Goal: Task Accomplishment & Management: Complete application form

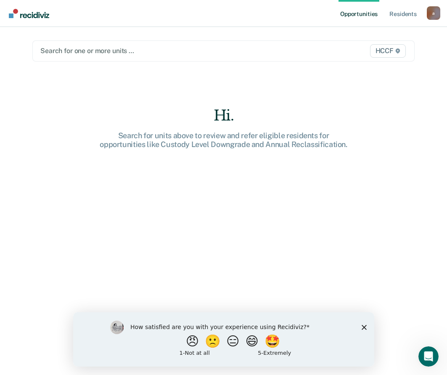
click at [125, 46] on div at bounding box center [168, 51] width 256 height 10
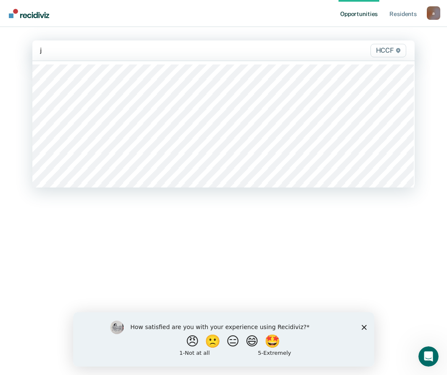
type input "jc"
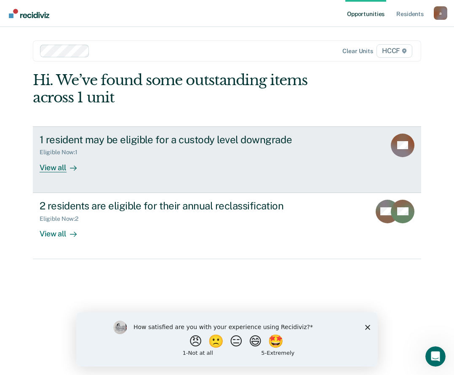
click at [69, 170] on div at bounding box center [72, 167] width 10 height 10
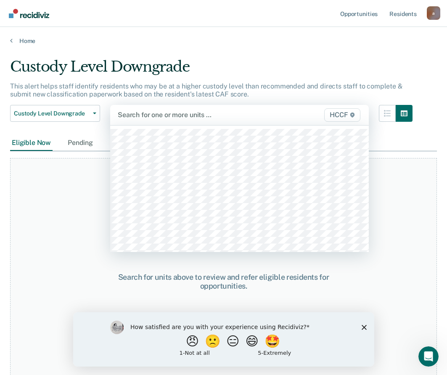
click at [213, 125] on div "524 results available. Use Up and Down to choose options, press Enter to select…" at bounding box center [239, 115] width 259 height 20
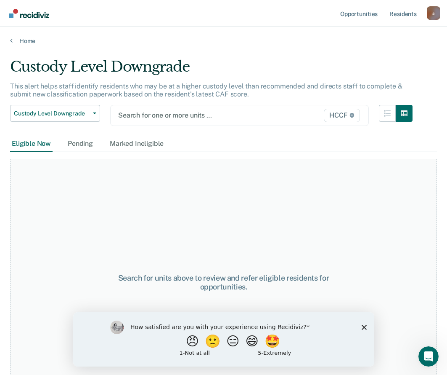
click at [190, 105] on div "Search for one or more units … HCCF" at bounding box center [239, 115] width 259 height 21
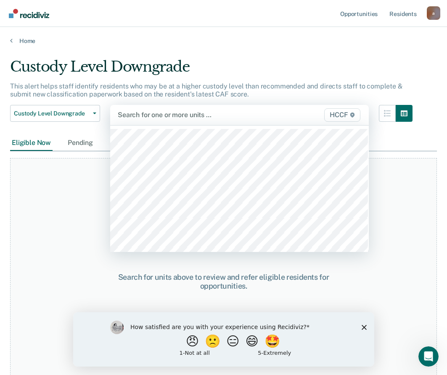
click at [187, 111] on div at bounding box center [203, 115] width 170 height 10
type input "jd"
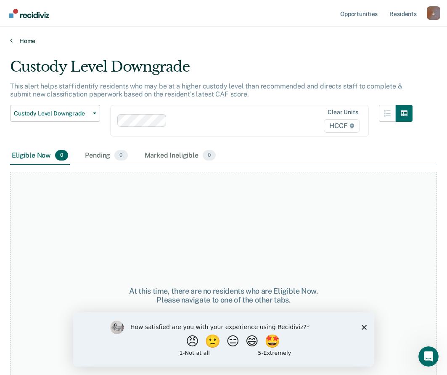
click at [16, 38] on link "Home" at bounding box center [223, 41] width 427 height 8
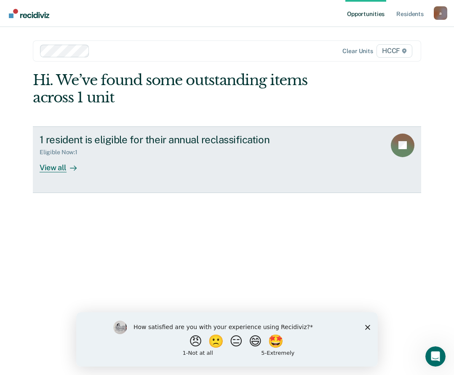
click at [53, 160] on div "View all" at bounding box center [63, 164] width 47 height 16
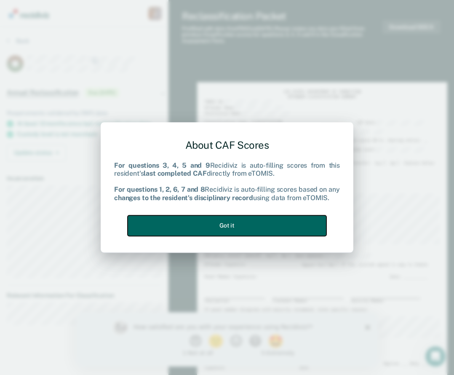
click at [198, 222] on button "Got it" at bounding box center [227, 225] width 199 height 21
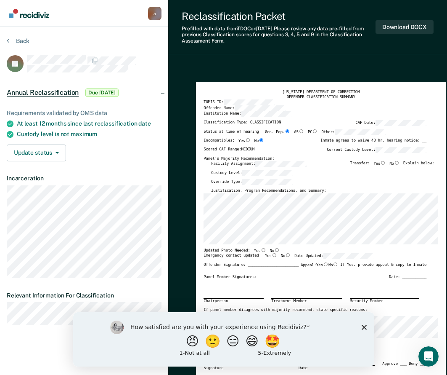
click at [364, 326] on polygon "Close survey" at bounding box center [364, 326] width 5 height 5
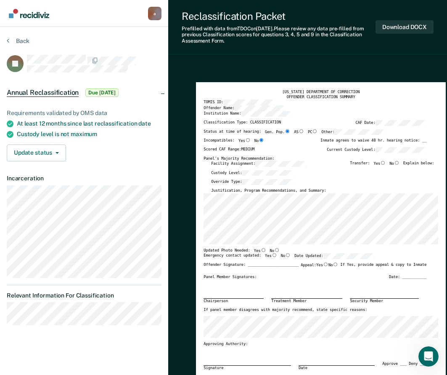
click at [274, 250] on input "No" at bounding box center [276, 250] width 5 height 4
type textarea "x"
radio input "true"
click at [272, 255] on input "Yes" at bounding box center [274, 255] width 5 height 4
type textarea "x"
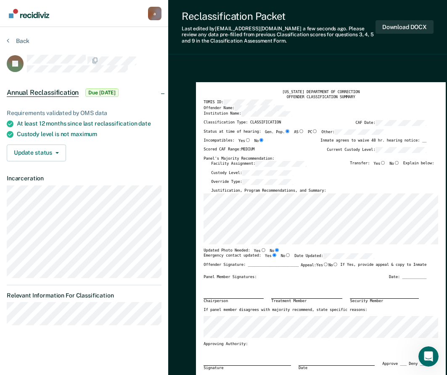
radio input "true"
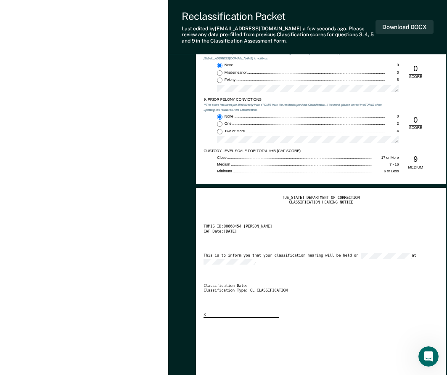
scroll to position [1010, 0]
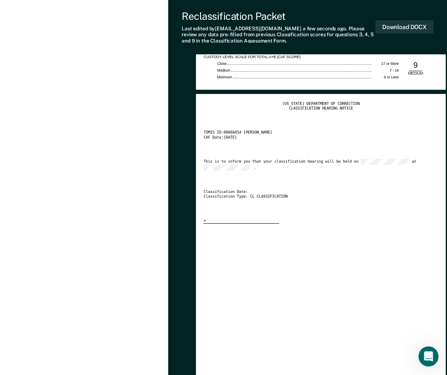
drag, startPoint x: 288, startPoint y: 264, endPoint x: 289, endPoint y: 256, distance: 8.6
click at [287, 261] on div "TENNESSEE DEPARTMENT OF CORRECTION CLASSIFICATION HEARING NOTICE TOMIS ID: 0066…" at bounding box center [321, 256] width 235 height 311
drag, startPoint x: 394, startPoint y: 29, endPoint x: 381, endPoint y: 29, distance: 13.1
click at [391, 29] on button "Download DOCX" at bounding box center [405, 27] width 58 height 14
type textarea "x"
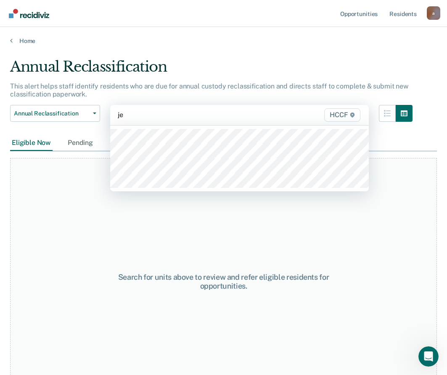
type input "j"
type input "jd2"
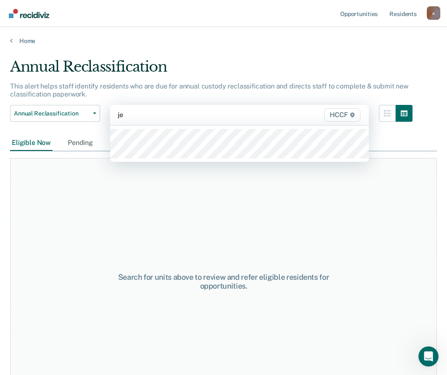
type input "je1"
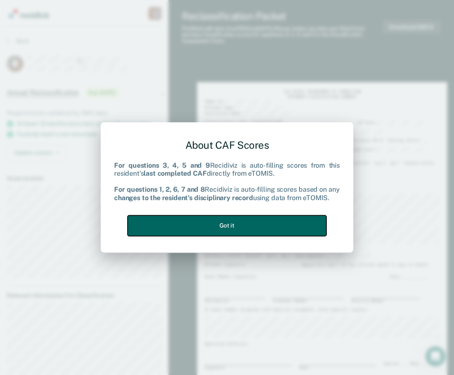
click at [221, 224] on button "Got it" at bounding box center [227, 225] width 199 height 21
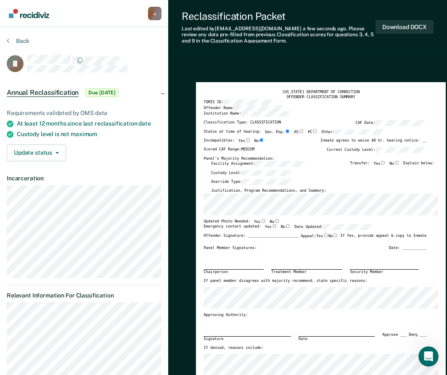
click at [272, 218] on div "TENNESSEE DEPARTMENT OF CORRECTION OFFENDER CLASSIFICATION SUMMARY TOMIS ID: Of…" at bounding box center [321, 233] width 235 height 286
click at [274, 220] on input "No" at bounding box center [276, 221] width 5 height 4
type textarea "x"
radio input "true"
click at [272, 227] on input "Yes" at bounding box center [274, 226] width 5 height 4
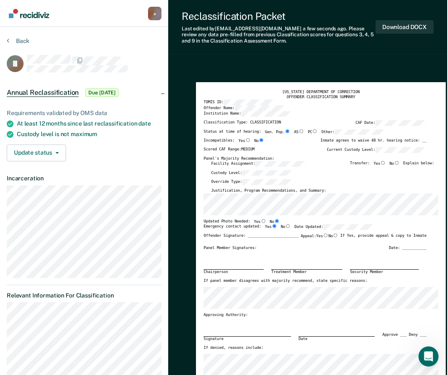
type textarea "x"
radio input "true"
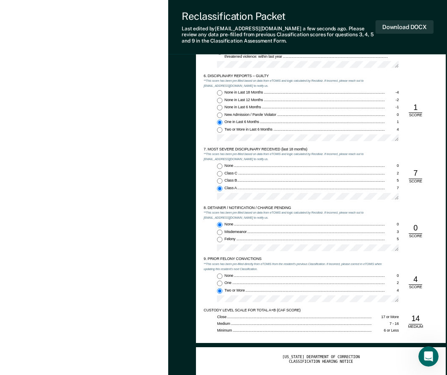
scroll to position [842, 0]
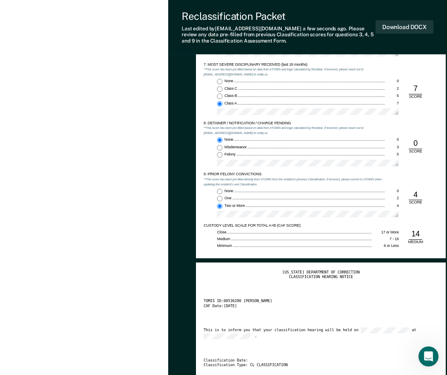
click at [240, 204] on span "Two or More" at bounding box center [235, 205] width 21 height 4
click at [223, 204] on input "Two or More 4" at bounding box center [219, 205] width 5 height 5
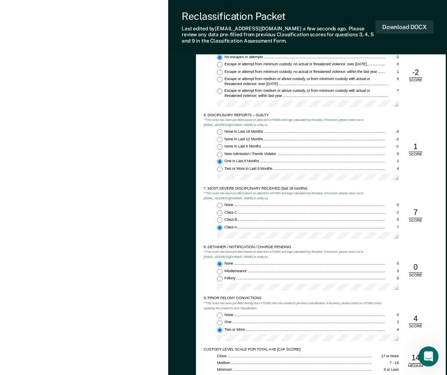
scroll to position [716, 0]
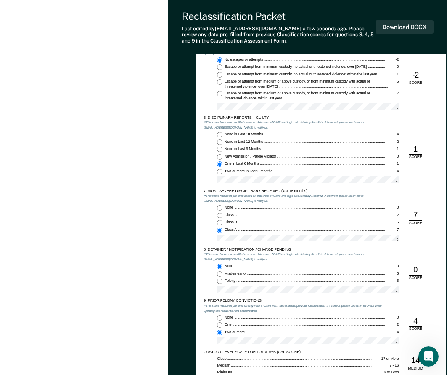
click at [429, 154] on div "6. DISCIPLINARY REPORTS – GUILTY **This score has been pre-filled based on data…" at bounding box center [321, 151] width 235 height 73
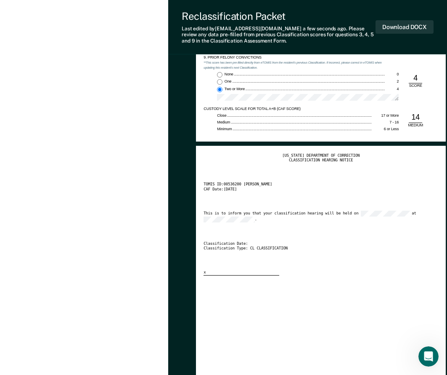
scroll to position [968, 0]
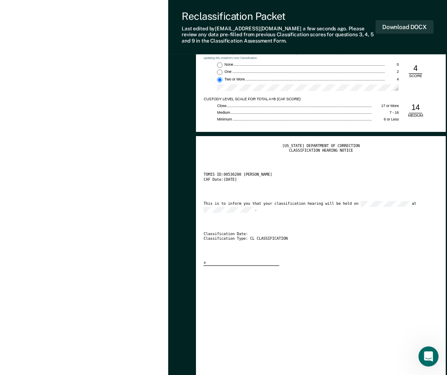
click at [233, 213] on div "TENNESSEE DEPARTMENT OF CORRECTION CLASSIFICATION HEARING NOTICE TOMIS ID: 0053…" at bounding box center [321, 205] width 235 height 122
click at [409, 27] on button "Download DOCX" at bounding box center [405, 27] width 58 height 14
type textarea "x"
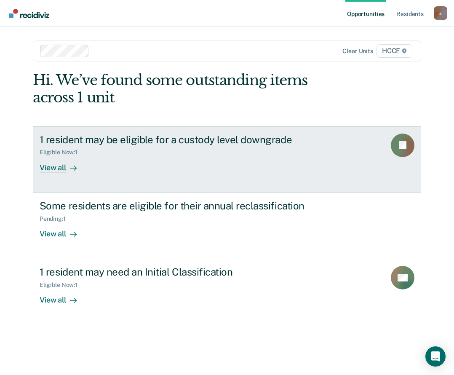
click at [63, 172] on div "View all" at bounding box center [63, 164] width 47 height 16
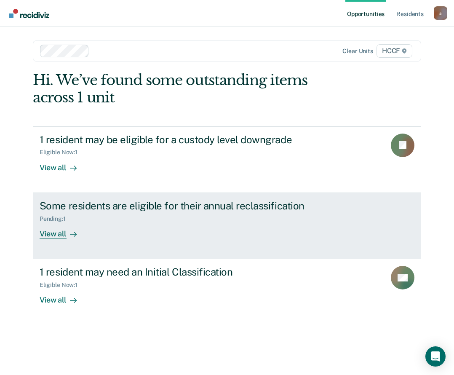
click at [67, 236] on div at bounding box center [72, 234] width 10 height 10
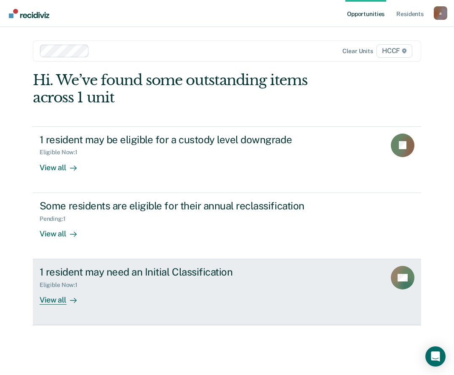
click at [70, 300] on icon at bounding box center [73, 300] width 7 height 7
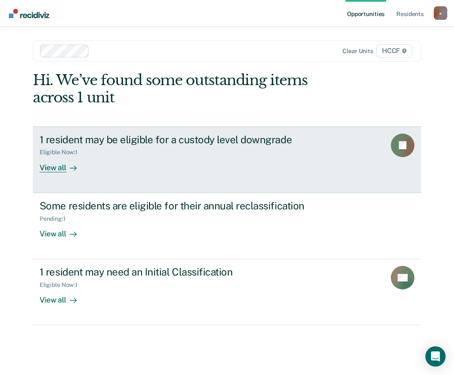
click at [64, 163] on div "View all" at bounding box center [63, 164] width 47 height 16
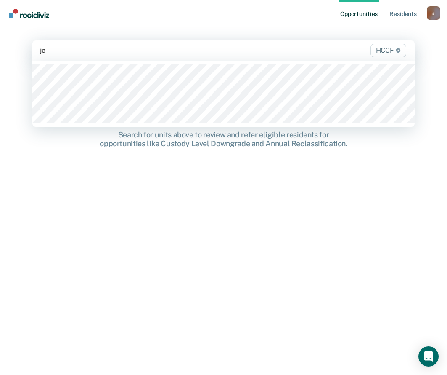
type input "je2"
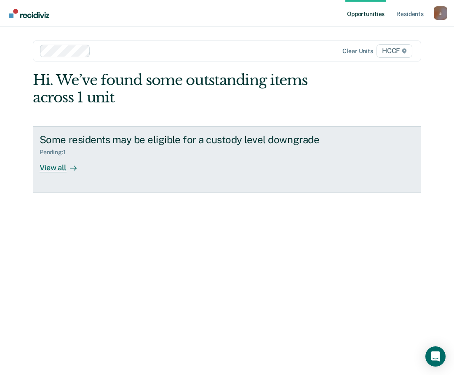
click at [56, 165] on div "View all" at bounding box center [63, 164] width 47 height 16
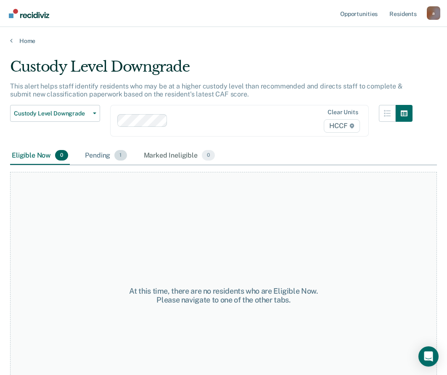
click at [93, 146] on div "Pending 1" at bounding box center [105, 155] width 45 height 19
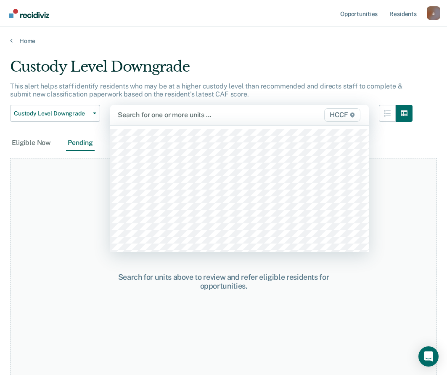
click at [125, 116] on div at bounding box center [203, 115] width 170 height 10
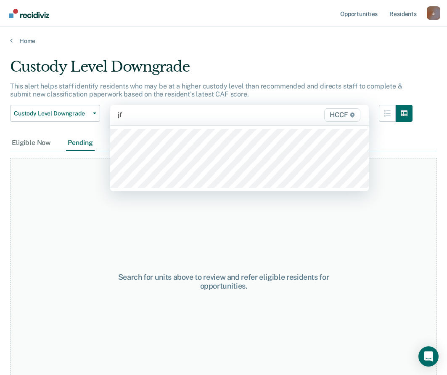
type input "jf1"
type input "jf2"
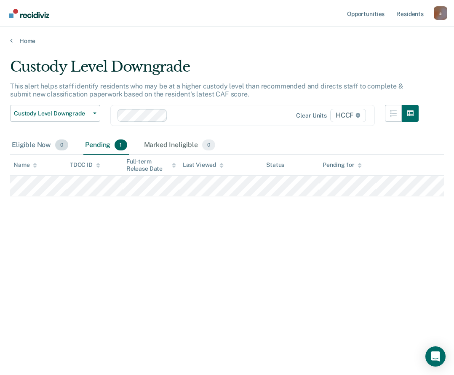
click at [35, 142] on div "Eligible Now 0" at bounding box center [40, 145] width 60 height 19
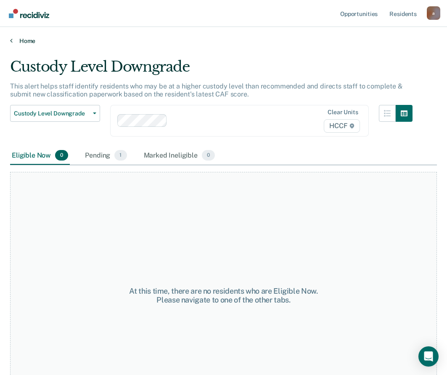
click at [28, 38] on link "Home" at bounding box center [223, 41] width 427 height 8
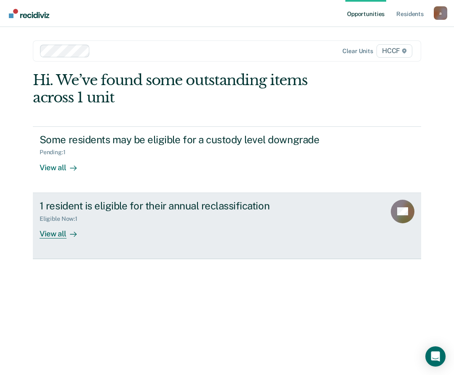
click at [58, 229] on div "View all" at bounding box center [63, 230] width 47 height 16
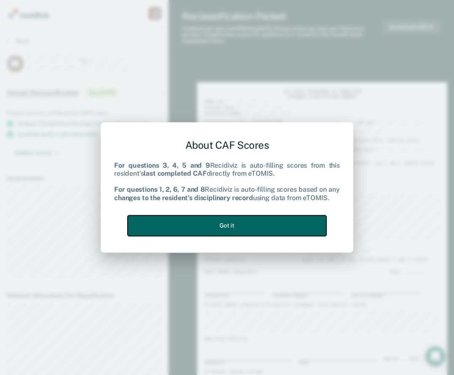
click at [213, 218] on button "Got it" at bounding box center [227, 225] width 199 height 21
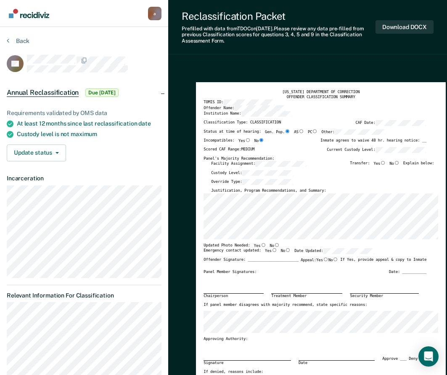
click at [256, 169] on div "Facility Assignment: Transfer: Yes No Explain below:" at bounding box center [322, 165] width 223 height 9
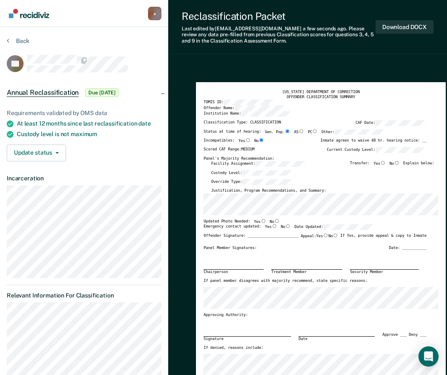
click at [274, 220] on input "No" at bounding box center [276, 221] width 5 height 4
type textarea "x"
radio input "true"
click at [272, 225] on input "Yes" at bounding box center [274, 226] width 5 height 4
type textarea "x"
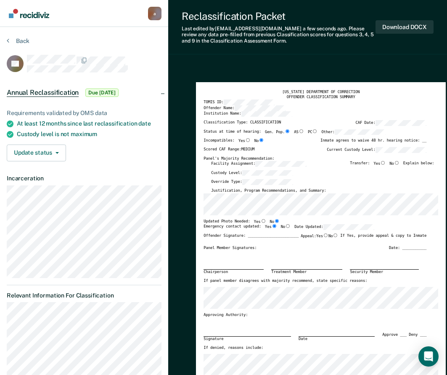
radio input "true"
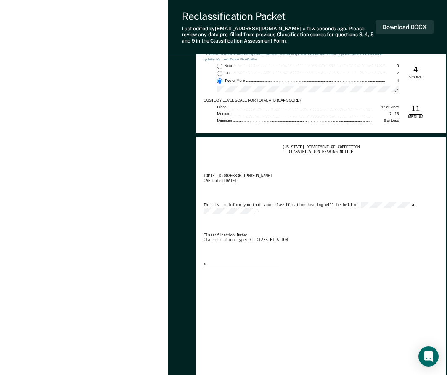
scroll to position [968, 0]
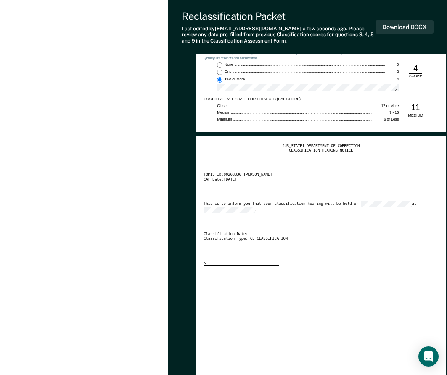
click at [241, 205] on div "This is to inform you that your classification hearing will be held on at ." at bounding box center [315, 206] width 223 height 11
click at [406, 24] on button "Download DOCX" at bounding box center [405, 27] width 58 height 14
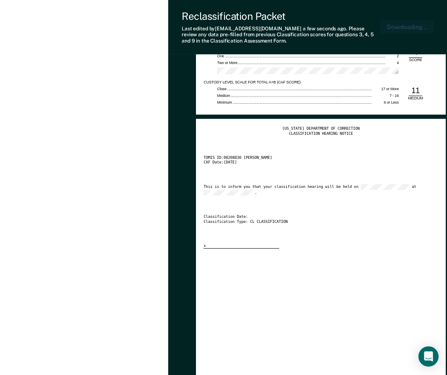
type textarea "x"
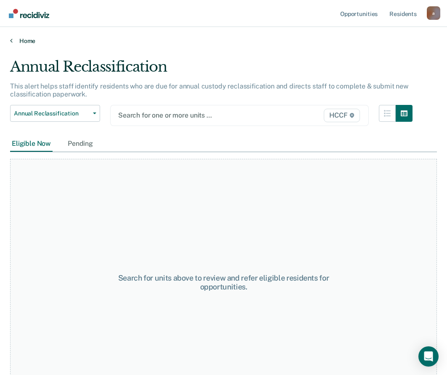
click at [29, 40] on link "Home" at bounding box center [223, 41] width 427 height 8
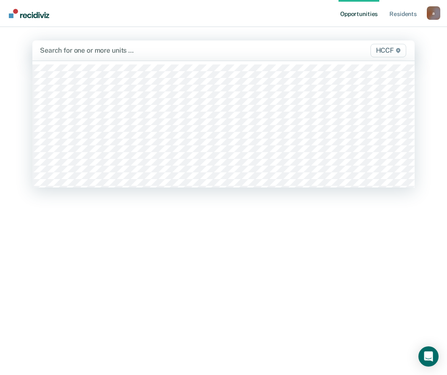
click at [99, 47] on div at bounding box center [168, 50] width 257 height 10
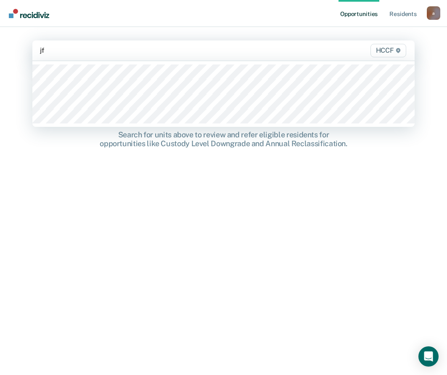
type input "jf1"
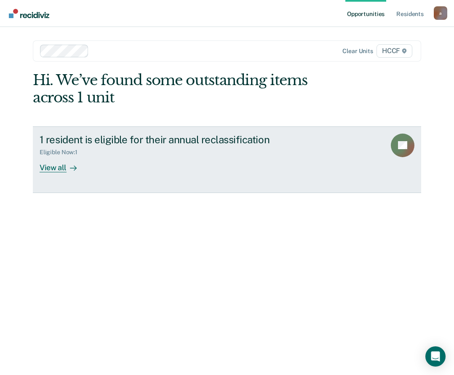
click at [59, 164] on div "View all" at bounding box center [63, 164] width 47 height 16
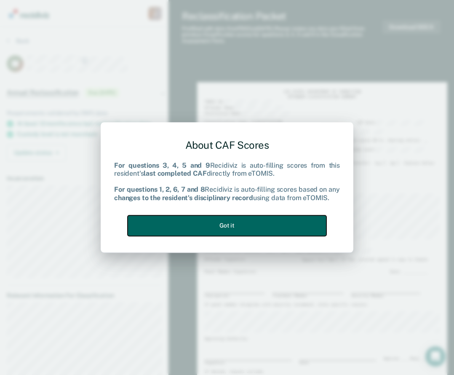
click at [251, 222] on button "Got it" at bounding box center [227, 225] width 199 height 21
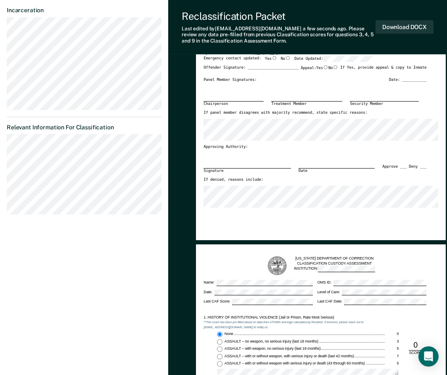
scroll to position [84, 0]
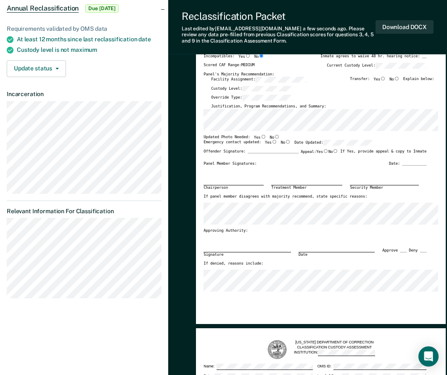
click at [274, 136] on input "No" at bounding box center [276, 137] width 5 height 4
type textarea "x"
radio input "true"
click at [272, 143] on input "Yes" at bounding box center [274, 142] width 5 height 4
type textarea "x"
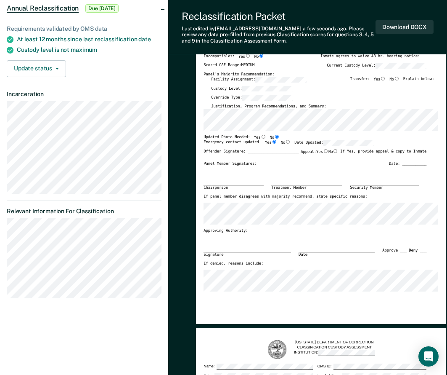
radio input "true"
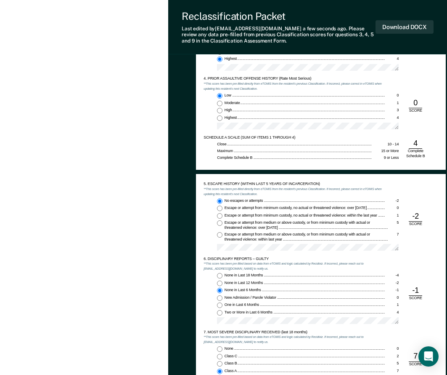
scroll to position [716, 0]
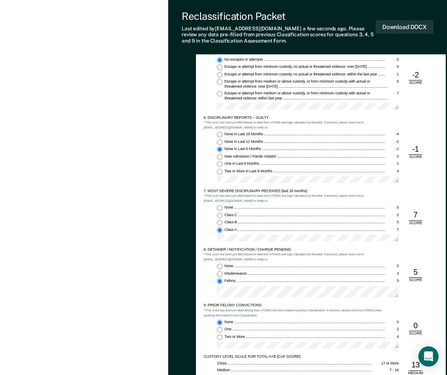
click at [386, 222] on div "None 0 Class C 2 Class B 5 Class A 7" at bounding box center [295, 225] width 182 height 40
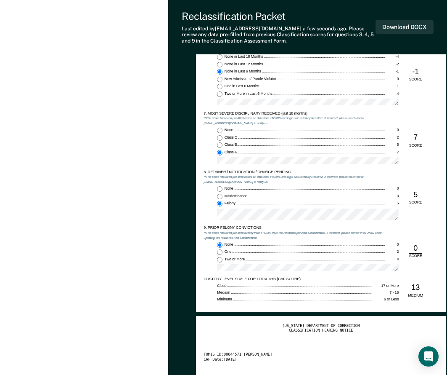
scroll to position [800, 0]
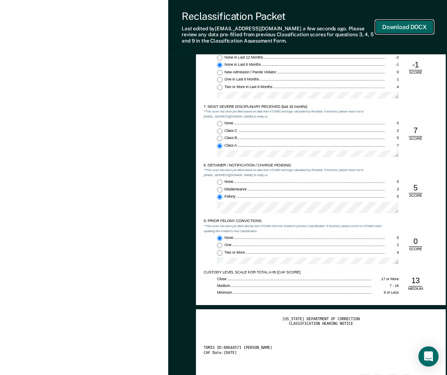
click at [389, 30] on button "Download DOCX" at bounding box center [405, 27] width 58 height 14
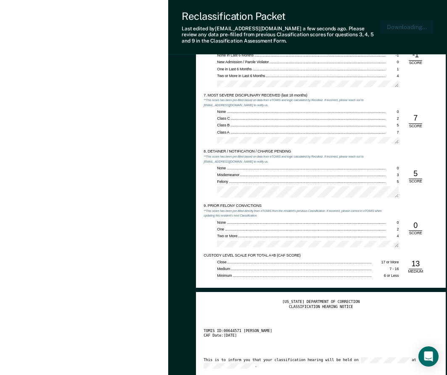
type textarea "x"
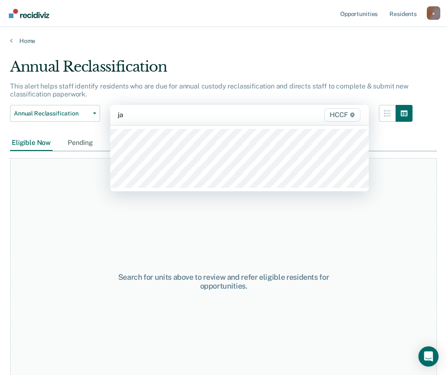
type input "ja1"
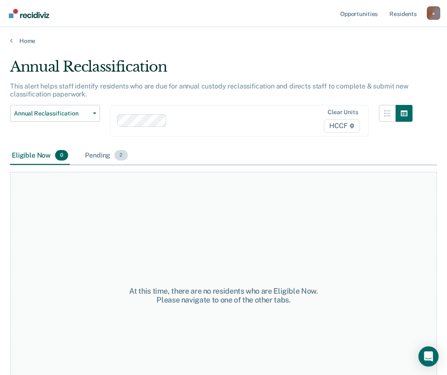
click at [107, 146] on div "Pending 2" at bounding box center [106, 155] width 46 height 19
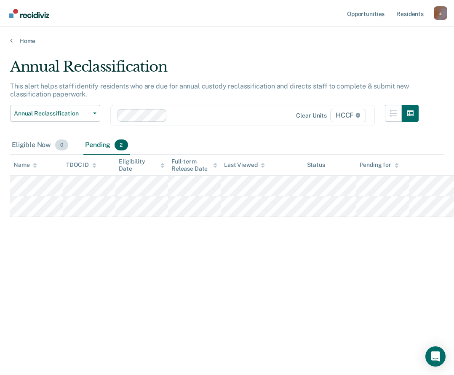
click at [36, 145] on div "Eligible Now 0" at bounding box center [40, 145] width 60 height 19
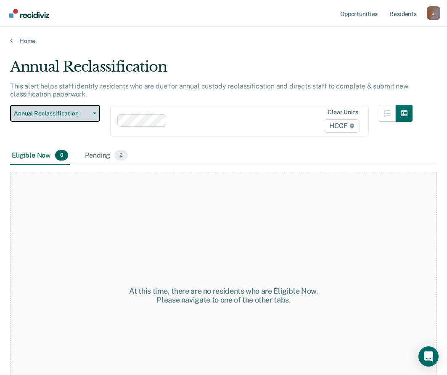
click at [42, 110] on span "Annual Reclassification" at bounding box center [52, 113] width 76 height 7
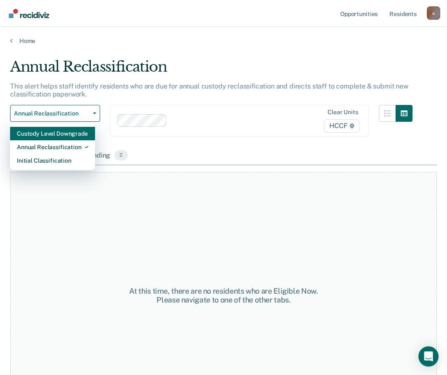
click at [39, 128] on div "Custody Level Downgrade" at bounding box center [53, 133] width 72 height 13
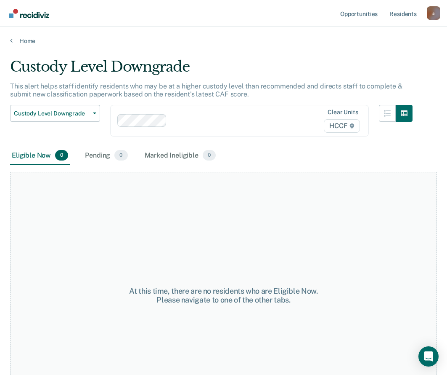
click at [193, 118] on div at bounding box center [228, 121] width 117 height 10
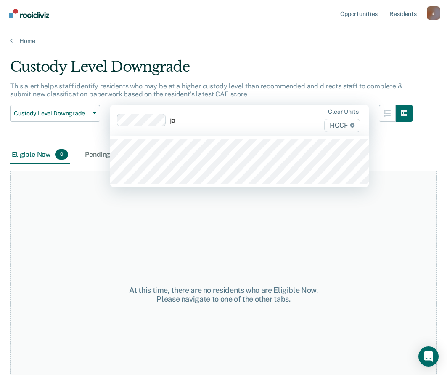
type input "ja2"
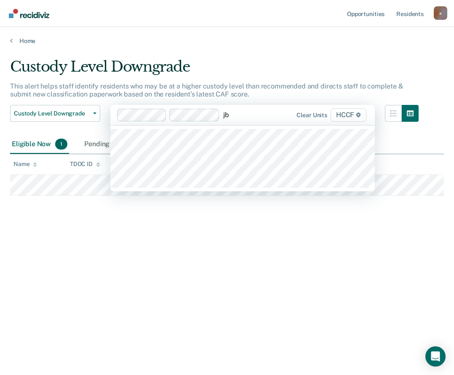
type input "jb1"
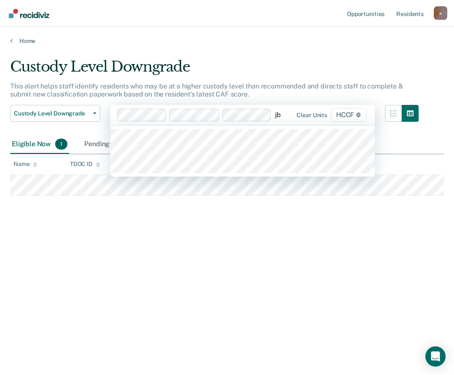
type input "jb2"
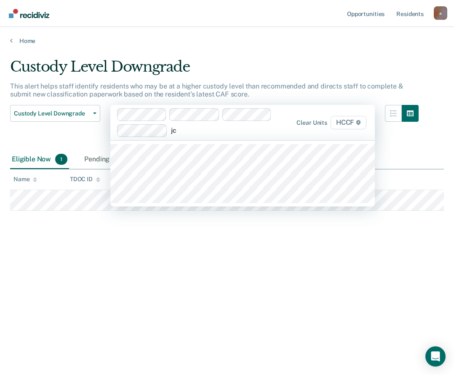
type input "jc1"
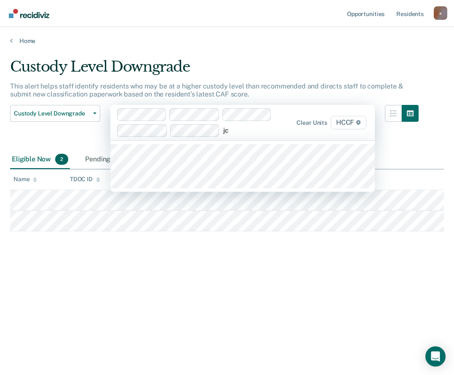
type input "jc2"
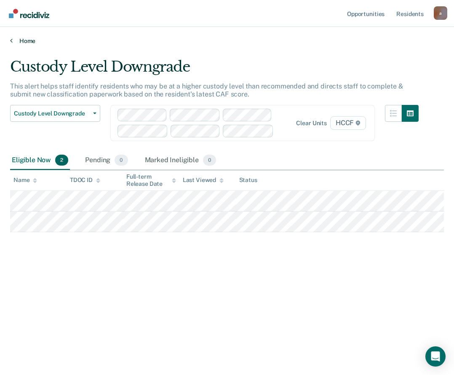
click at [25, 40] on link "Home" at bounding box center [227, 41] width 434 height 8
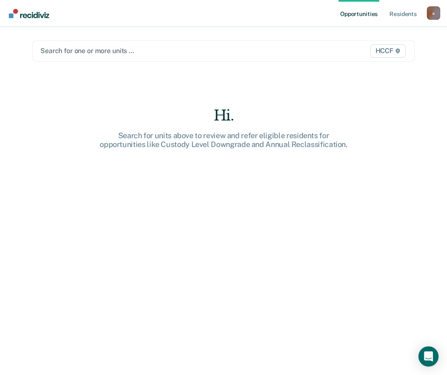
click at [60, 48] on div at bounding box center [168, 51] width 256 height 10
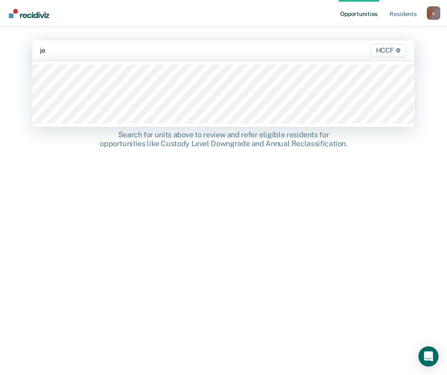
type input "je1"
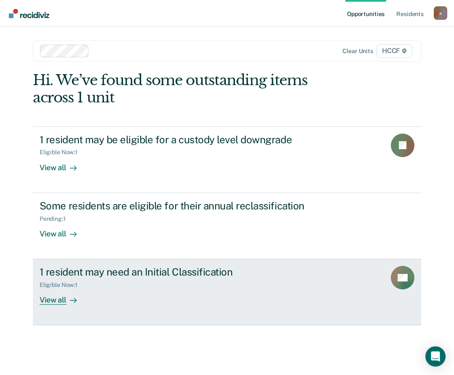
click at [50, 298] on div "View all" at bounding box center [63, 296] width 47 height 16
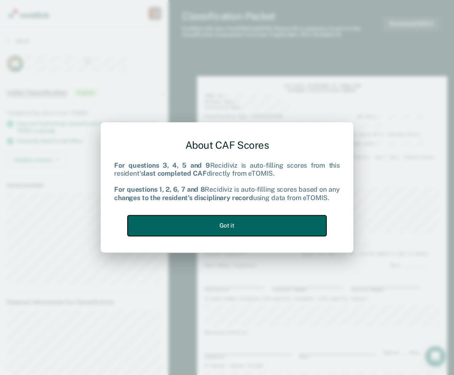
click at [237, 229] on button "Got it" at bounding box center [227, 225] width 199 height 21
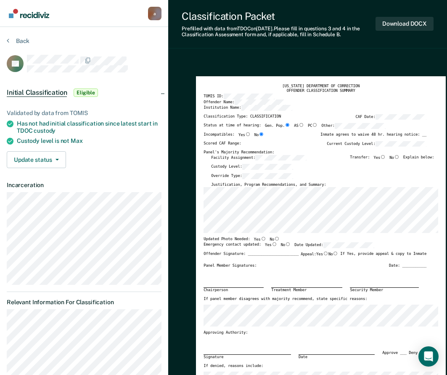
type textarea "x"
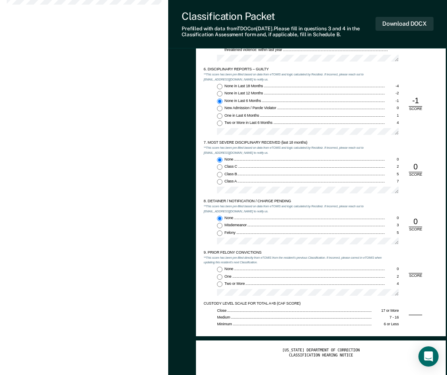
scroll to position [884, 0]
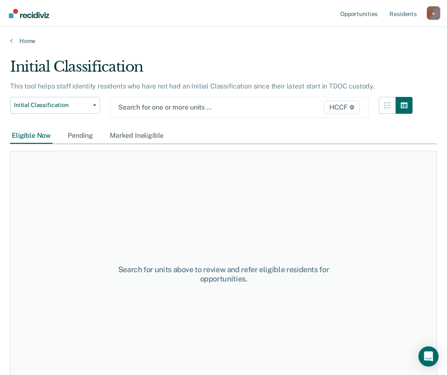
click at [131, 109] on div at bounding box center [202, 107] width 169 height 10
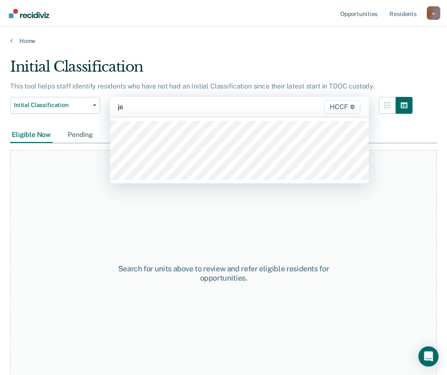
type input "je1"
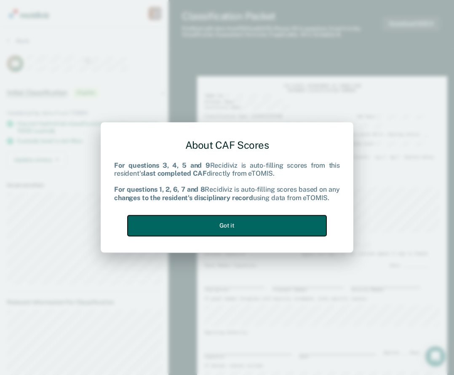
click at [245, 220] on button "Got it" at bounding box center [227, 225] width 199 height 21
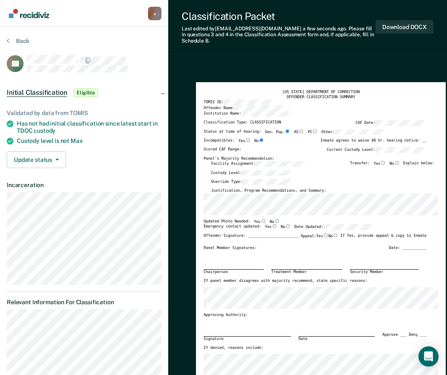
click at [274, 222] on input "No" at bounding box center [276, 221] width 5 height 4
type textarea "x"
radio input "true"
click at [268, 229] on label "Yes" at bounding box center [271, 227] width 12 height 6
click at [272, 228] on input "Yes" at bounding box center [274, 226] width 5 height 4
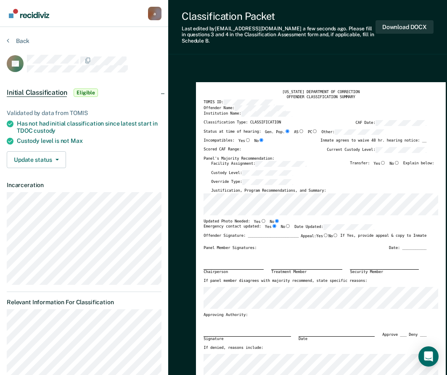
type textarea "x"
radio input "true"
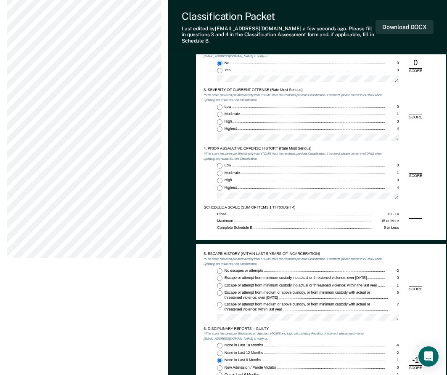
scroll to position [379, 0]
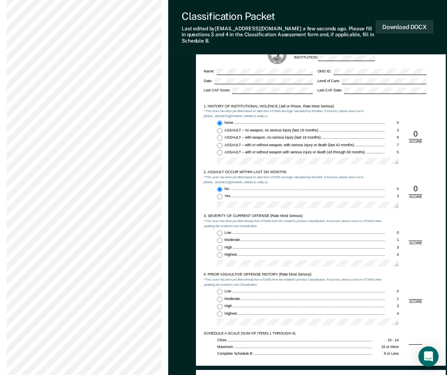
click at [218, 240] on input "Moderate 1" at bounding box center [219, 239] width 5 height 5
type textarea "x"
radio input "true"
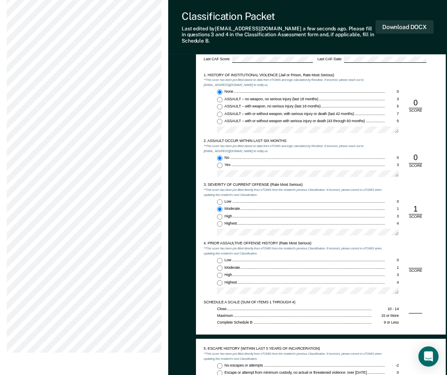
scroll to position [505, 0]
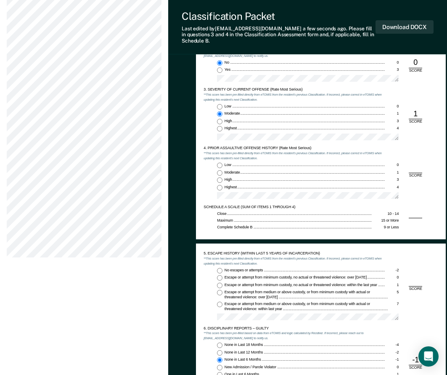
click at [221, 189] on input "Highest 4" at bounding box center [219, 187] width 5 height 5
type textarea "x"
radio input "true"
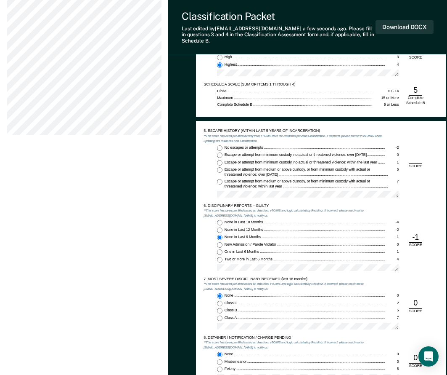
scroll to position [631, 0]
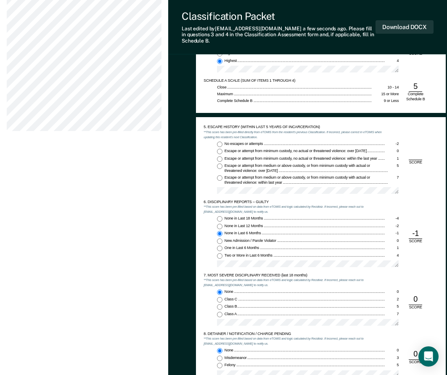
click at [221, 143] on input "No escapes or attempts -2" at bounding box center [219, 143] width 5 height 5
type textarea "x"
radio input "true"
type textarea "x"
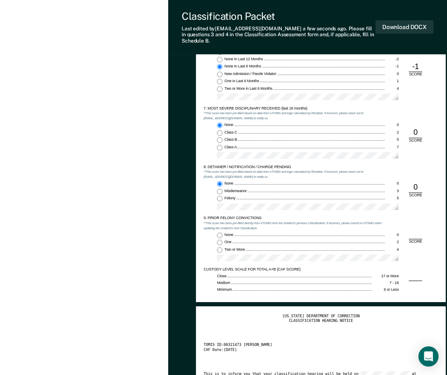
scroll to position [800, 0]
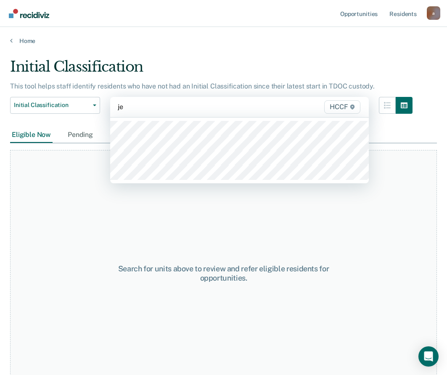
type input "je2"
type input "jf1"
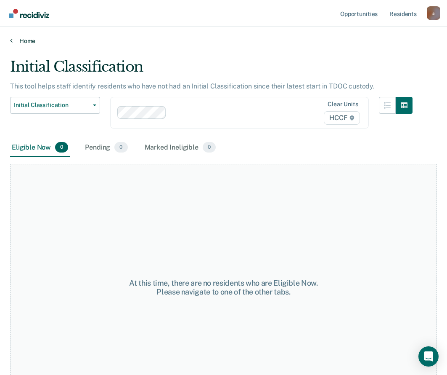
click at [30, 42] on link "Home" at bounding box center [223, 41] width 427 height 8
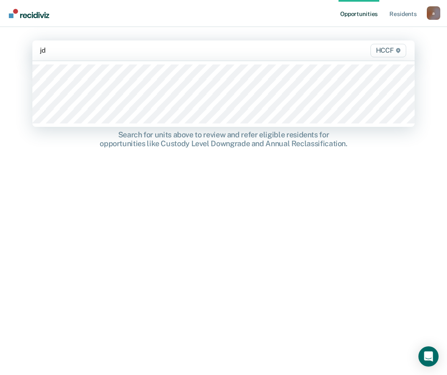
type input "jd1"
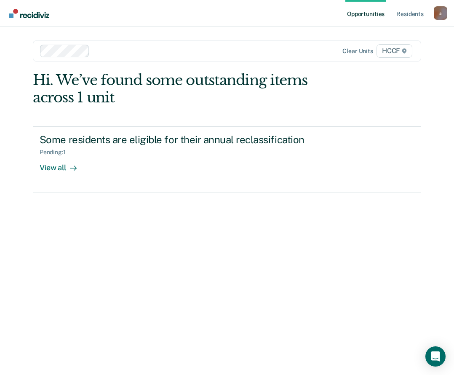
click at [224, 311] on div "Hi. We’ve found some outstanding items across 1 unit Some residents are eligibl…" at bounding box center [227, 212] width 388 height 280
drag, startPoint x: 341, startPoint y: 333, endPoint x: 358, endPoint y: 350, distance: 24.4
click at [344, 338] on div "Hi. We’ve found some outstanding items across 1 unit Some residents are eligibl…" at bounding box center [227, 212] width 388 height 280
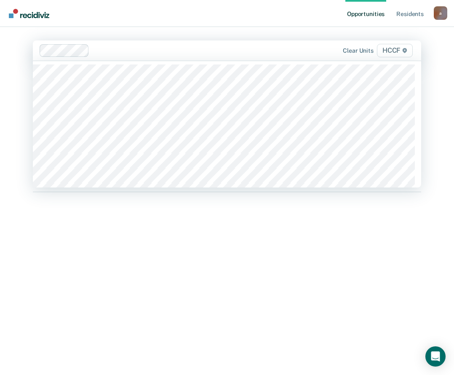
click at [113, 51] on div at bounding box center [197, 50] width 208 height 10
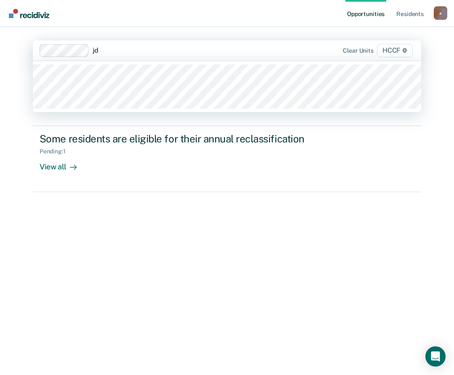
type input "jd2"
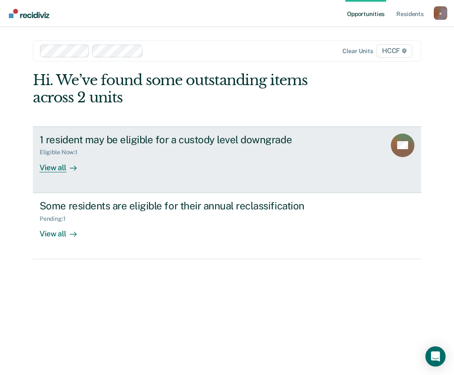
click at [53, 166] on div "View all" at bounding box center [63, 164] width 47 height 16
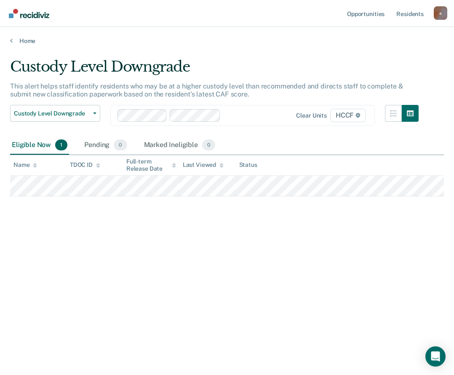
click at [12, 272] on div "Custody Level Downgrade This alert helps staff identify residents who may be at…" at bounding box center [227, 184] width 434 height 253
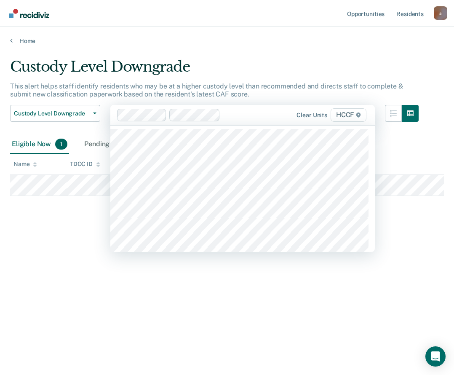
click at [240, 118] on div at bounding box center [258, 115] width 69 height 10
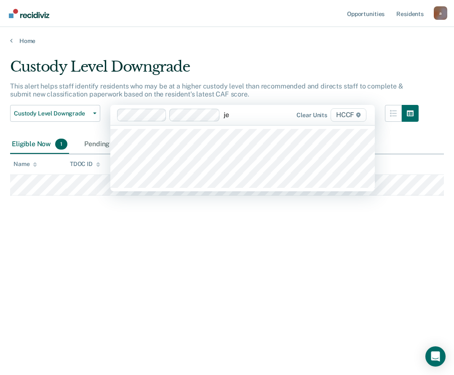
type input "je1"
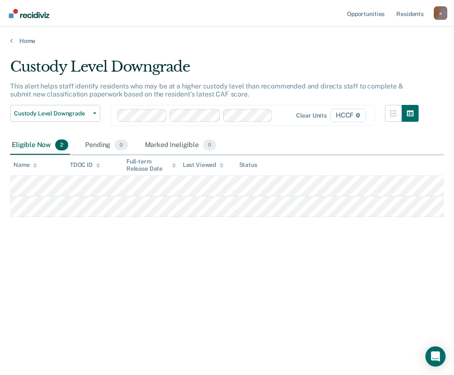
click at [278, 116] on div at bounding box center [284, 115] width 16 height 10
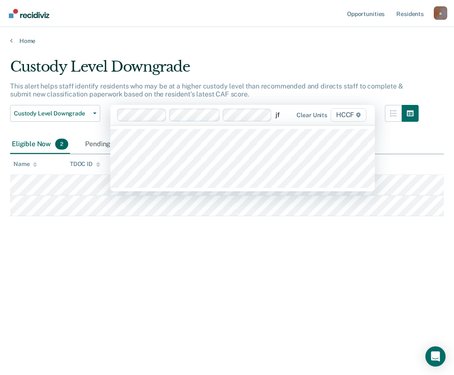
type input "jf1"
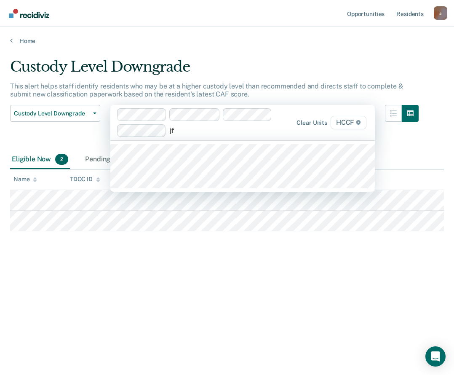
type input "jf2"
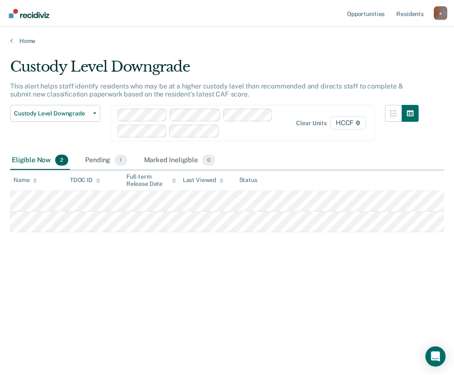
click at [230, 130] on div at bounding box center [257, 131] width 69 height 10
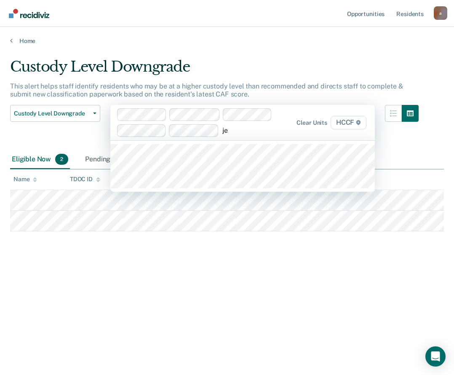
type input "je2"
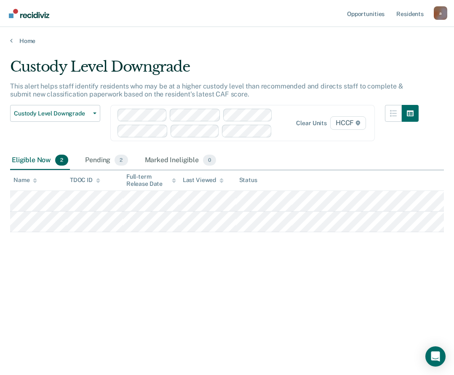
click at [17, 34] on div "Home" at bounding box center [227, 36] width 454 height 18
click at [16, 40] on link "Home" at bounding box center [227, 41] width 434 height 8
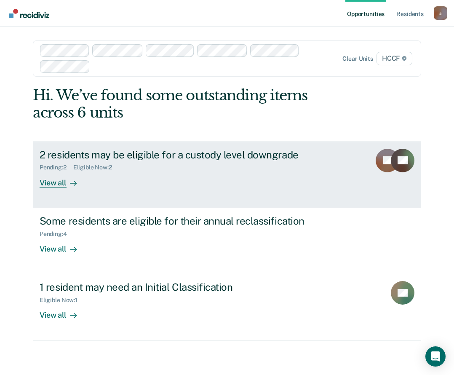
click at [64, 184] on div "View all" at bounding box center [63, 179] width 47 height 16
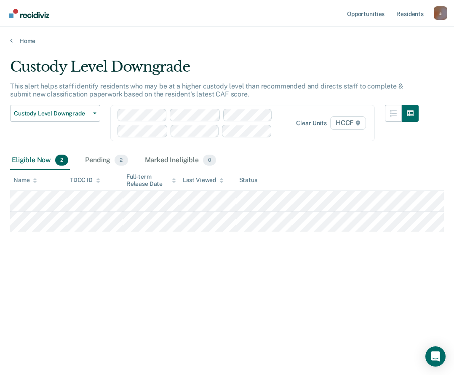
click at [290, 123] on div at bounding box center [204, 123] width 175 height 29
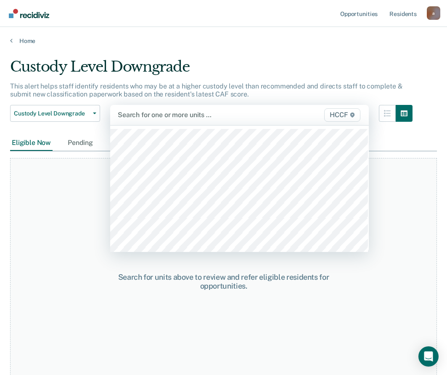
click at [161, 115] on div at bounding box center [203, 115] width 170 height 10
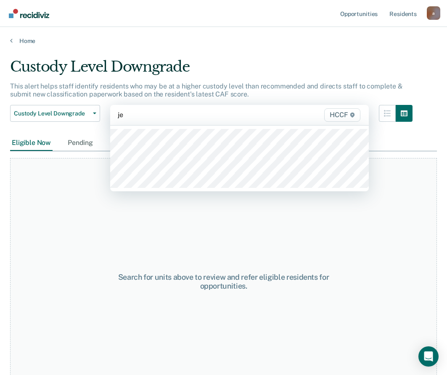
type input "je2"
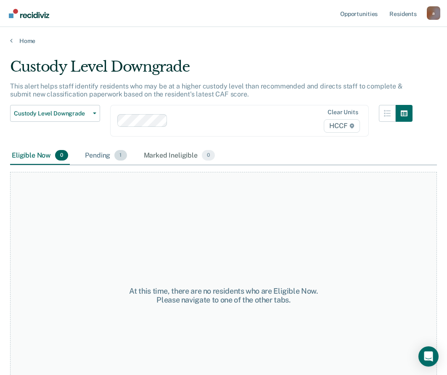
click at [92, 146] on div "Pending 1" at bounding box center [105, 155] width 45 height 19
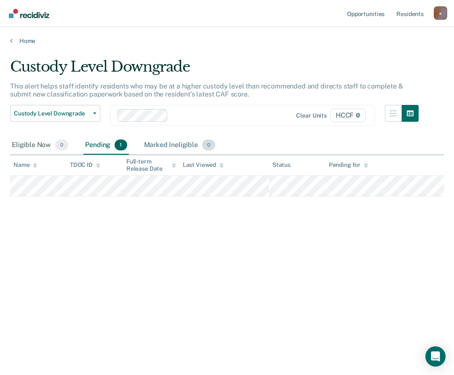
click at [170, 140] on div "Marked Ineligible 0" at bounding box center [179, 145] width 75 height 19
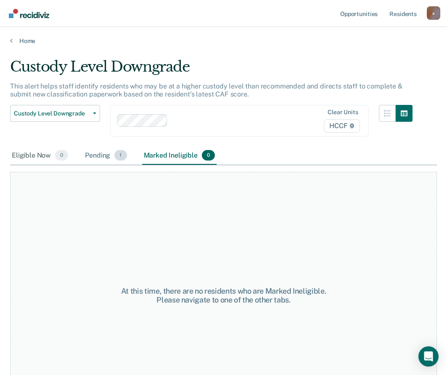
click at [99, 146] on div "Pending 1" at bounding box center [105, 155] width 45 height 19
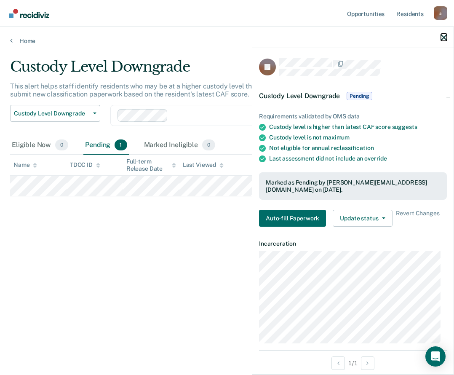
click at [441, 37] on icon "button" at bounding box center [444, 38] width 6 height 6
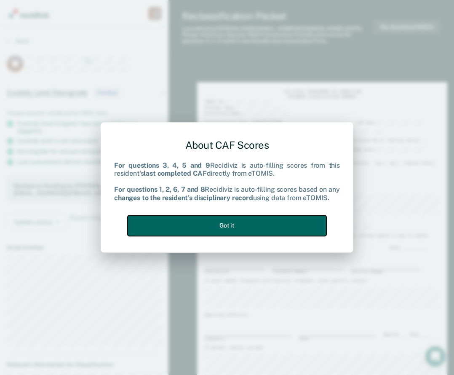
click at [241, 230] on button "Got it" at bounding box center [227, 225] width 199 height 21
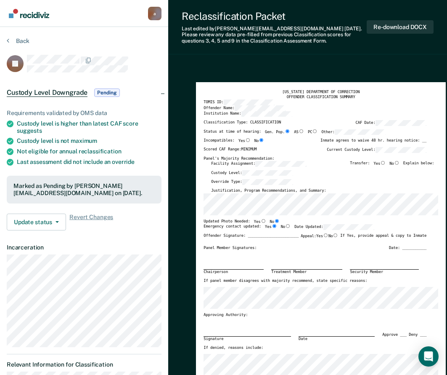
type textarea "x"
drag, startPoint x: 2, startPoint y: 77, endPoint x: 32, endPoint y: 3, distance: 79.1
click at [2, 77] on section "Back JY Custody Level Downgrade Pending Requirements validated by OMS data Cust…" at bounding box center [84, 379] width 168 height 705
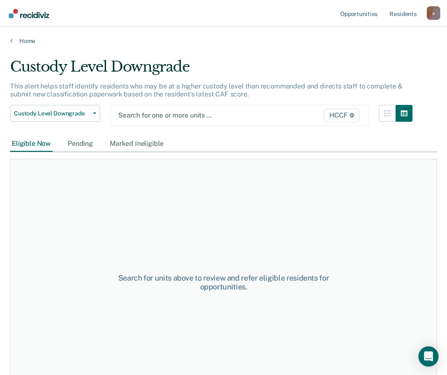
click at [127, 118] on div at bounding box center [202, 115] width 169 height 10
click at [26, 41] on link "Home" at bounding box center [223, 41] width 427 height 8
